Goal: Information Seeking & Learning: Check status

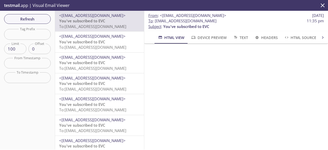
click at [157, 21] on span "To : [EMAIL_ADDRESS][DOMAIN_NAME]" at bounding box center [182, 20] width 68 height 5
copy span "[EMAIL_ADDRESS][DOMAIN_NAME]"
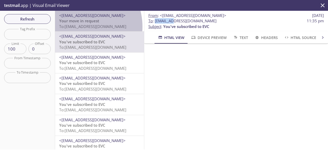
click at [78, 27] on span "To: [EMAIL_ADDRESS][DOMAIN_NAME]" at bounding box center [92, 26] width 67 height 5
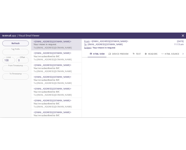
scroll to position [41, 0]
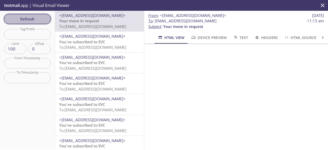
click at [38, 20] on span "Refresh" at bounding box center [27, 19] width 38 height 7
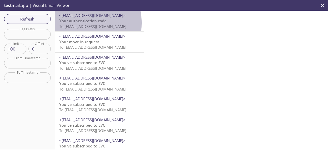
click at [82, 23] on span "Your authentication code" at bounding box center [82, 20] width 47 height 5
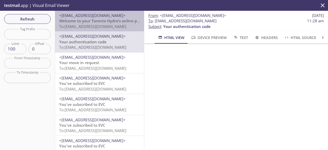
click at [111, 26] on span "To: [EMAIL_ADDRESS][DOMAIN_NAME]" at bounding box center [92, 26] width 67 height 5
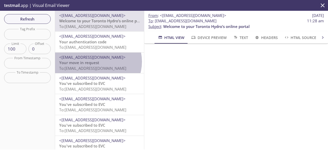
click at [96, 62] on span "Your move in request" at bounding box center [79, 62] width 40 height 5
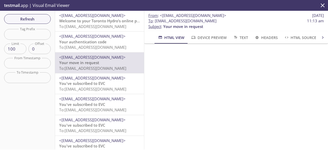
click at [165, 27] on span "Your move in request" at bounding box center [183, 26] width 40 height 5
copy span "Your move in request"
click at [198, 9] on div "testmail .app | Visual Email Viewer" at bounding box center [164, 5] width 328 height 11
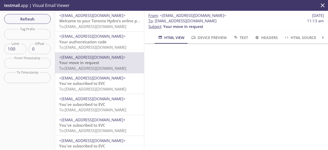
click at [181, 28] on span "Your move in request" at bounding box center [183, 26] width 40 height 5
click at [166, 26] on span "Your move in request" at bounding box center [183, 26] width 40 height 5
copy span "Your move in request"
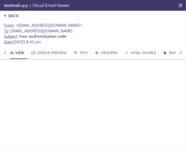
scroll to position [0, 19]
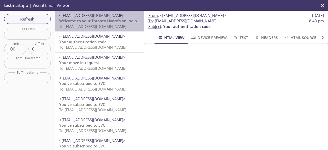
click at [107, 20] on span "Welcome to your Toronto Hydro’s online portal" at bounding box center [102, 20] width 86 height 5
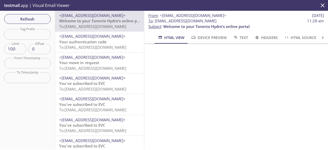
click at [119, 43] on p "Your authentication code To: [EMAIL_ADDRESS][DOMAIN_NAME]" at bounding box center [99, 44] width 81 height 11
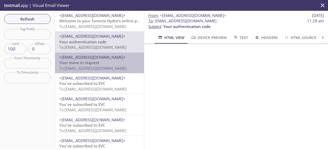
click at [114, 70] on span "To: [EMAIL_ADDRESS][DOMAIN_NAME]" at bounding box center [92, 68] width 67 height 5
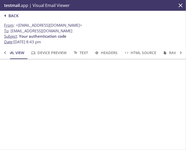
scroll to position [47, 0]
click at [8, 14] on icon "button" at bounding box center [5, 15] width 7 height 7
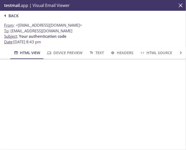
scroll to position [0, 16]
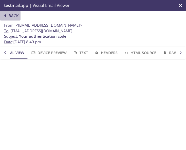
click at [8, 15] on icon "button" at bounding box center [5, 15] width 7 height 7
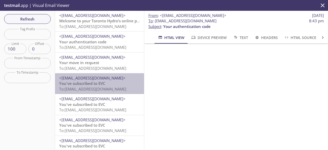
click at [106, 88] on span "To: [EMAIL_ADDRESS][DOMAIN_NAME]" at bounding box center [92, 88] width 67 height 5
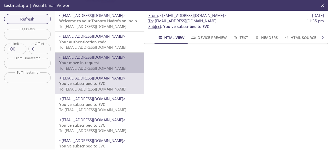
click at [105, 70] on span "To: [EMAIL_ADDRESS][DOMAIN_NAME]" at bounding box center [92, 68] width 67 height 5
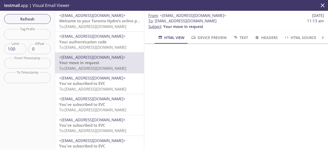
click at [151, 83] on iframe at bounding box center [235, 149] width 171 height 198
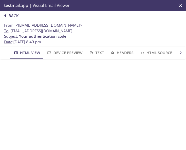
scroll to position [0, 16]
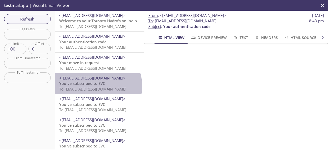
click at [97, 86] on span "You've subscribed to EVC" at bounding box center [82, 83] width 46 height 5
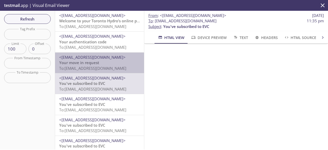
click at [107, 69] on span "To: [EMAIL_ADDRESS][DOMAIN_NAME]" at bounding box center [92, 68] width 67 height 5
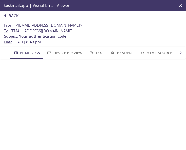
scroll to position [0, 16]
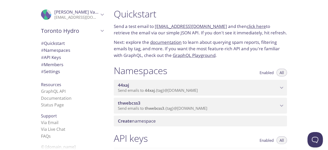
click at [207, 107] on span "Send emails to thwebcss3 . {tag} @[DOMAIN_NAME]" at bounding box center [162, 107] width 89 height 5
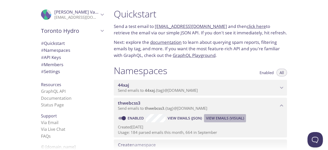
click at [221, 119] on span "View Emails (Visual)" at bounding box center [225, 118] width 38 height 6
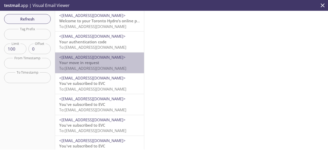
click at [107, 63] on p "Your move in request To: thwebcss3.user213@inbox.testmail.app" at bounding box center [99, 65] width 81 height 11
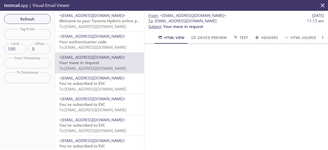
click at [200, 28] on span "Your move in request" at bounding box center [183, 26] width 40 height 5
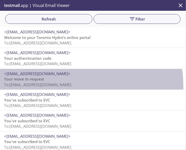
click at [71, 85] on span "To: [EMAIL_ADDRESS][DOMAIN_NAME]" at bounding box center [37, 84] width 67 height 5
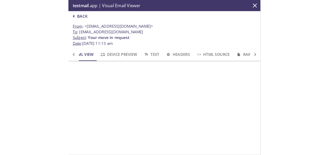
scroll to position [39, 0]
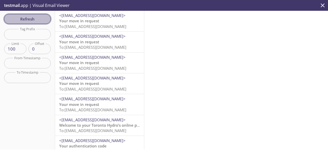
click at [43, 21] on span "Refresh" at bounding box center [27, 19] width 38 height 7
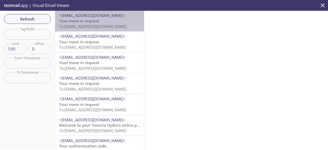
click at [107, 21] on p "Your move in request To: thwebcss3.user213@inbox.testmail.app" at bounding box center [99, 23] width 81 height 11
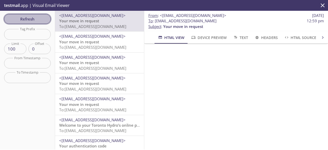
click at [34, 20] on span "Refresh" at bounding box center [27, 19] width 38 height 7
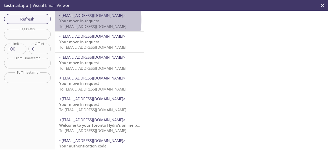
click at [75, 20] on span "Your move in request" at bounding box center [79, 20] width 40 height 5
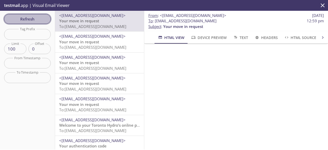
click at [35, 23] on button "Refresh" at bounding box center [27, 19] width 47 height 10
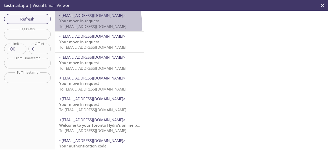
click at [79, 24] on span "To: [EMAIL_ADDRESS][DOMAIN_NAME]" at bounding box center [92, 26] width 67 height 5
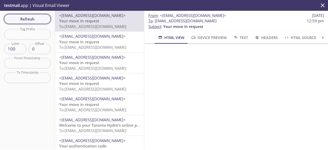
click at [35, 20] on span "Refresh" at bounding box center [27, 19] width 38 height 7
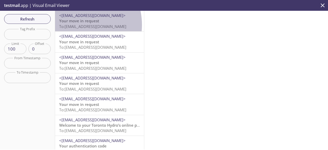
click at [74, 25] on span "To: [EMAIL_ADDRESS][DOMAIN_NAME]" at bounding box center [92, 26] width 67 height 5
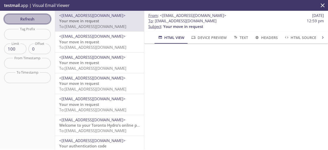
click at [40, 17] on span "Refresh" at bounding box center [27, 19] width 38 height 7
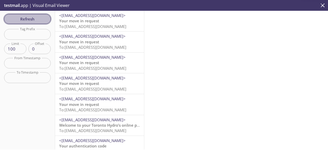
click at [40, 17] on span "Refresh" at bounding box center [27, 19] width 38 height 7
click at [37, 20] on span "Refresh" at bounding box center [27, 19] width 38 height 7
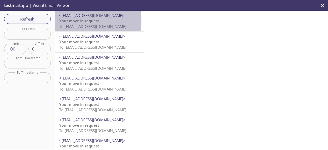
click at [83, 21] on span "Your move in request" at bounding box center [79, 20] width 40 height 5
